Goal: Task Accomplishment & Management: Manage account settings

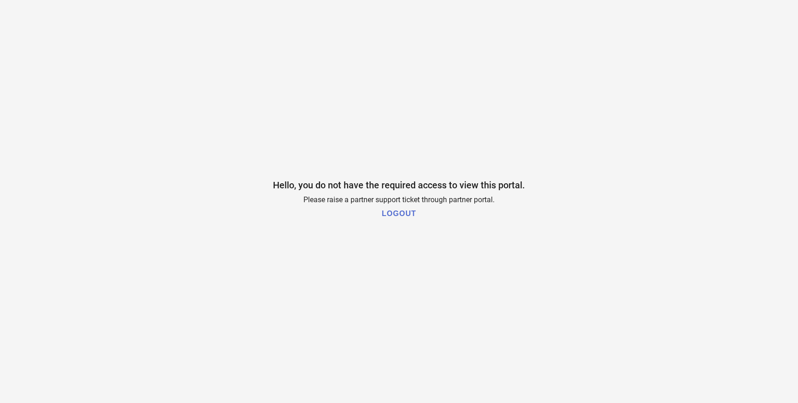
click at [403, 216] on h1 "LOGOUT" at bounding box center [399, 214] width 34 height 8
click at [394, 213] on h1 "LOGOUT" at bounding box center [399, 214] width 34 height 8
